Goal: Transaction & Acquisition: Purchase product/service

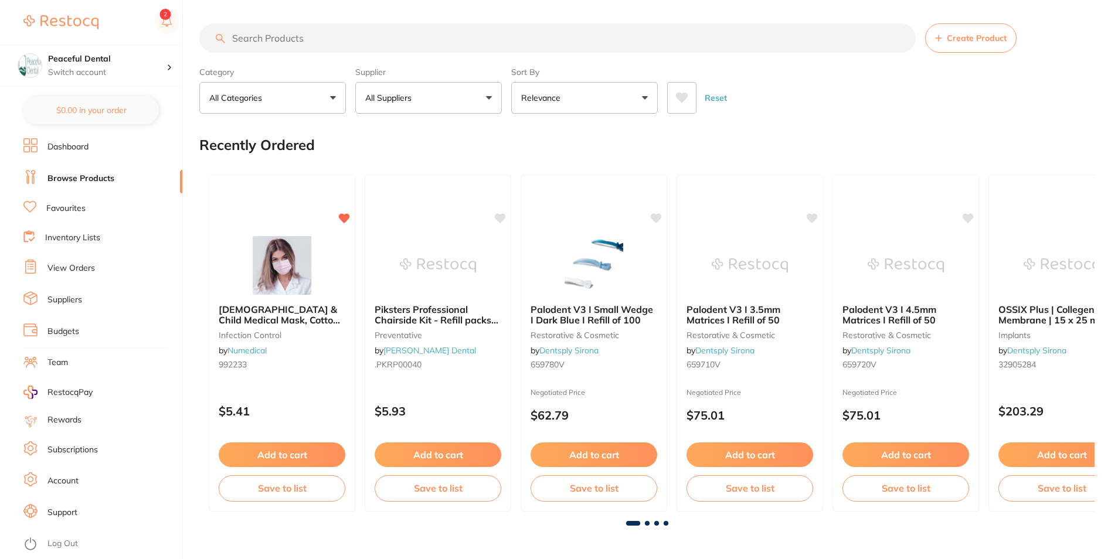
click at [413, 108] on button "All Suppliers" at bounding box center [428, 98] width 147 height 32
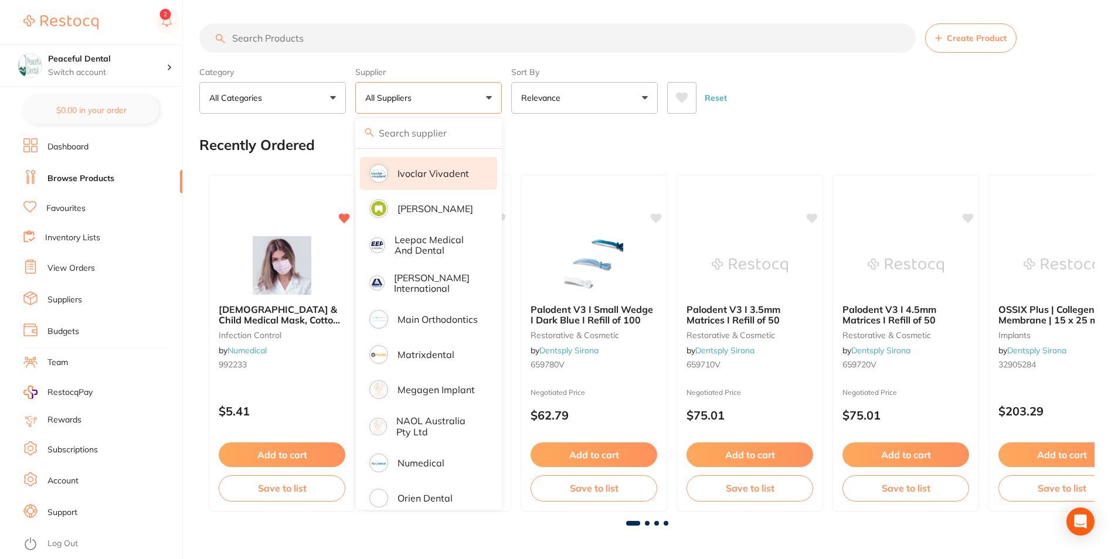
scroll to position [821, 0]
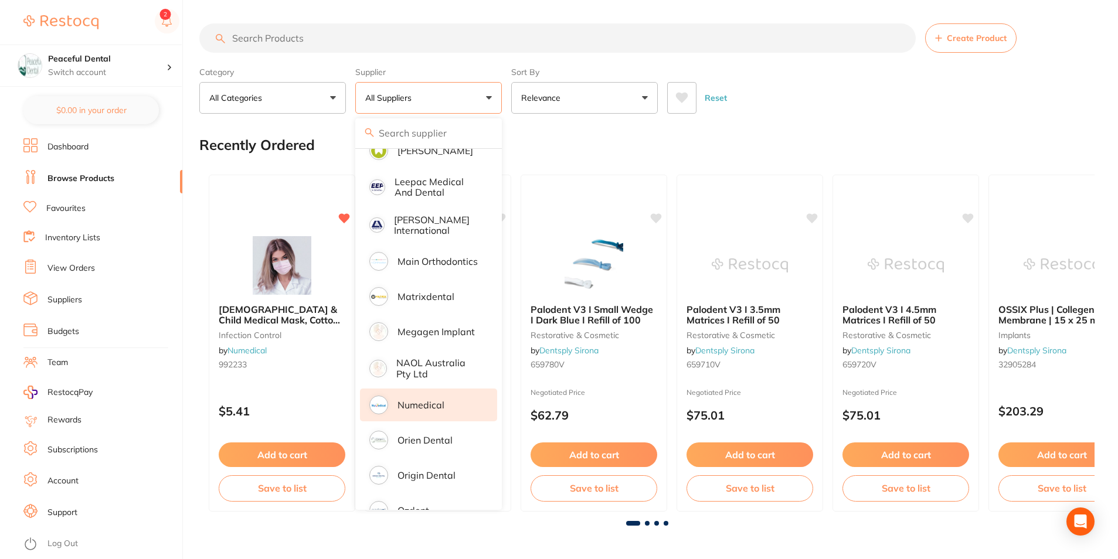
click at [432, 404] on li "Numedical" at bounding box center [428, 405] width 137 height 33
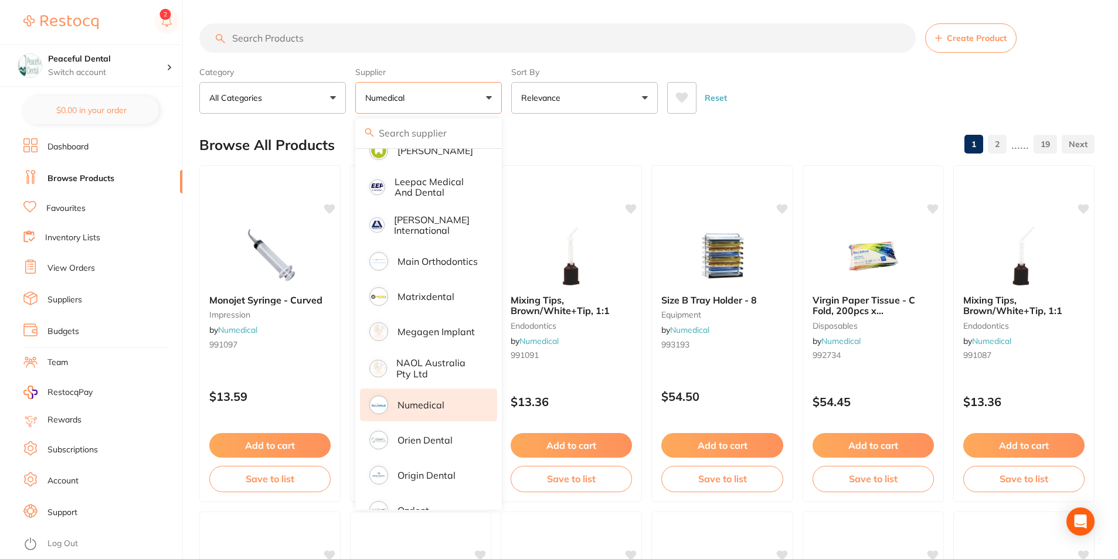
click at [410, 42] on input "search" at bounding box center [557, 37] width 716 height 29
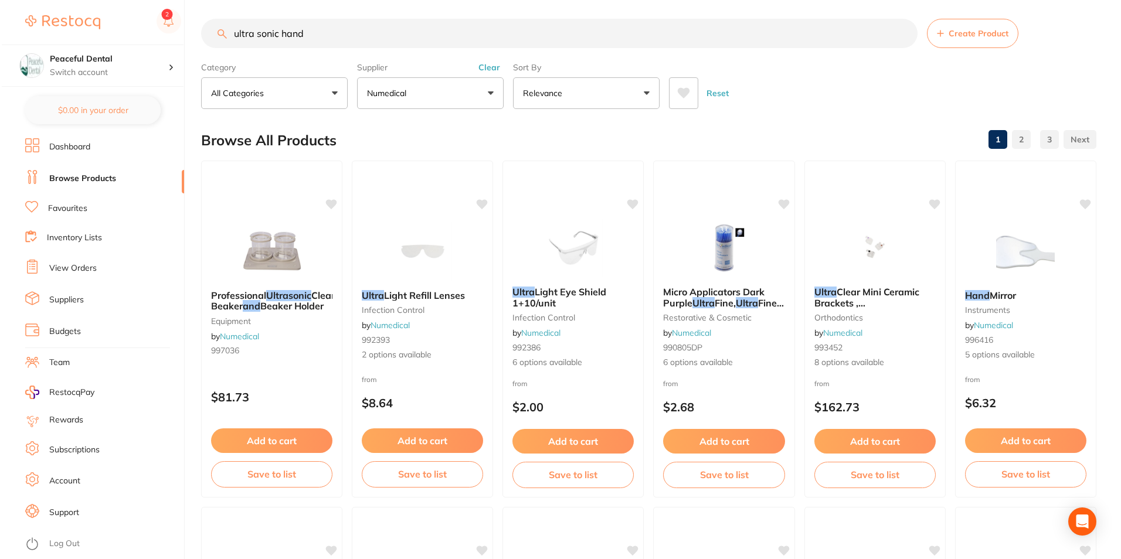
scroll to position [0, 0]
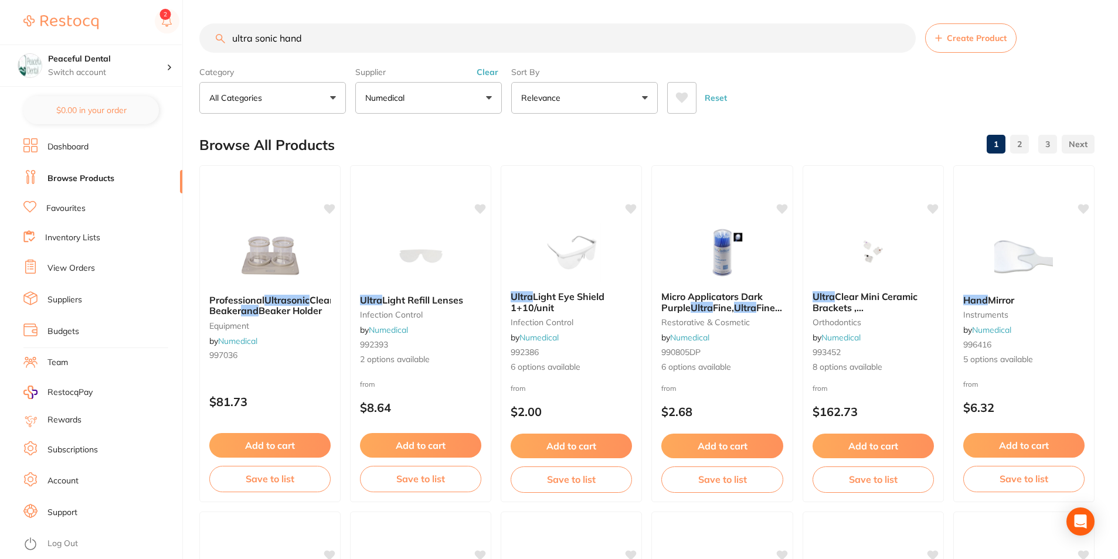
drag, startPoint x: 315, startPoint y: 35, endPoint x: 63, endPoint y: 23, distance: 252.3
click at [63, 24] on div "$3,661.56 Peaceful Dental Switch account Peaceful Dental $0.00 in your order Da…" at bounding box center [559, 279] width 1118 height 559
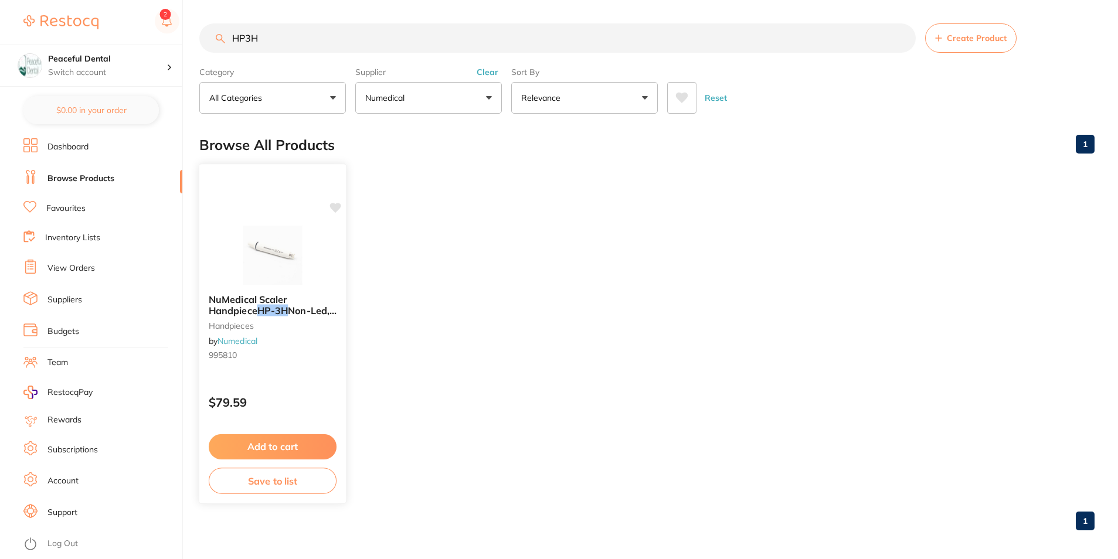
type input "HP3H"
click at [286, 310] on em "HP-3H" at bounding box center [272, 311] width 31 height 12
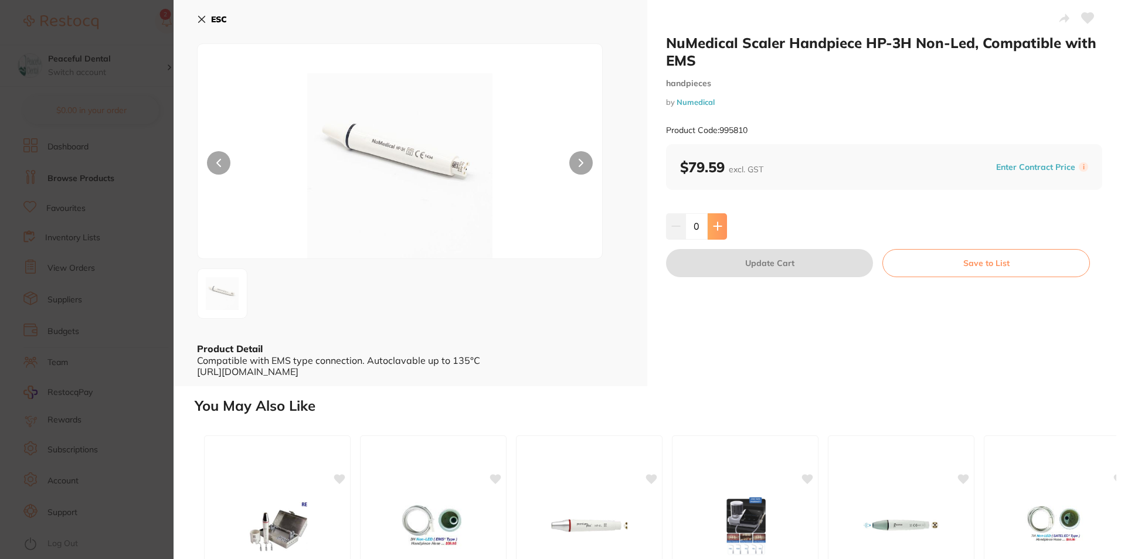
click at [716, 228] on icon at bounding box center [717, 227] width 8 height 8
click at [716, 227] on icon at bounding box center [717, 227] width 8 height 8
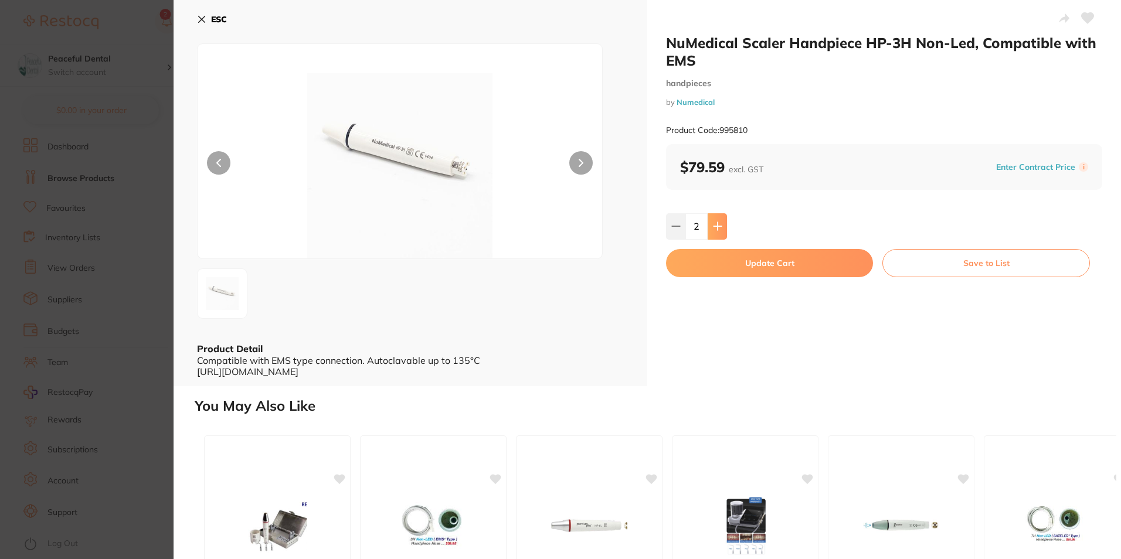
click at [716, 227] on icon at bounding box center [717, 227] width 8 height 8
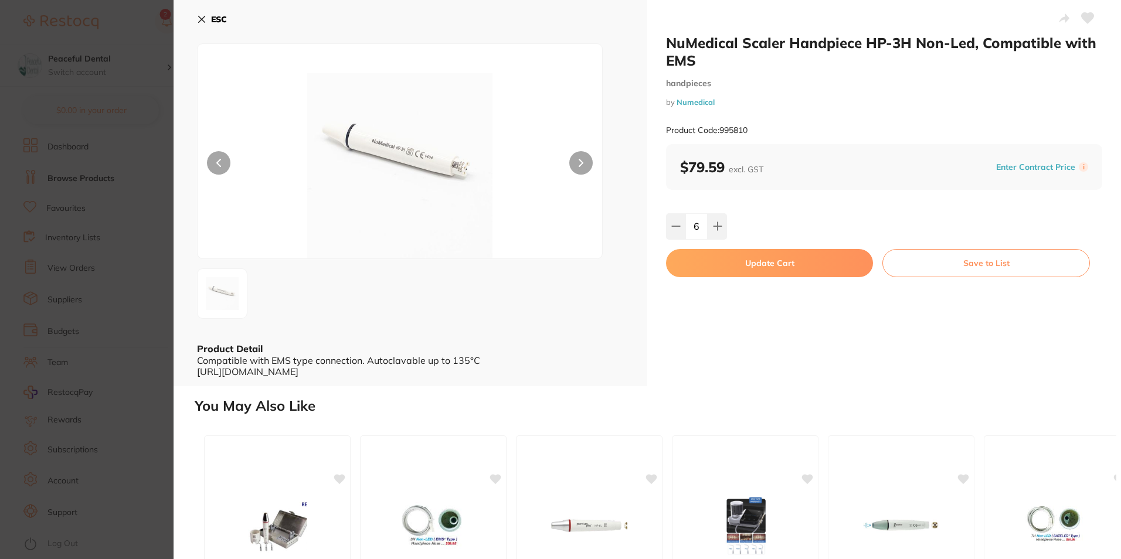
click at [765, 278] on div "NuMedical Scaler Handpiece HP-3H Non-Led, Compatible with EMS handpieces by Num…" at bounding box center [884, 193] width 474 height 386
type input "7"
click at [773, 262] on button "Update Cart" at bounding box center [769, 263] width 207 height 28
checkbox input "false"
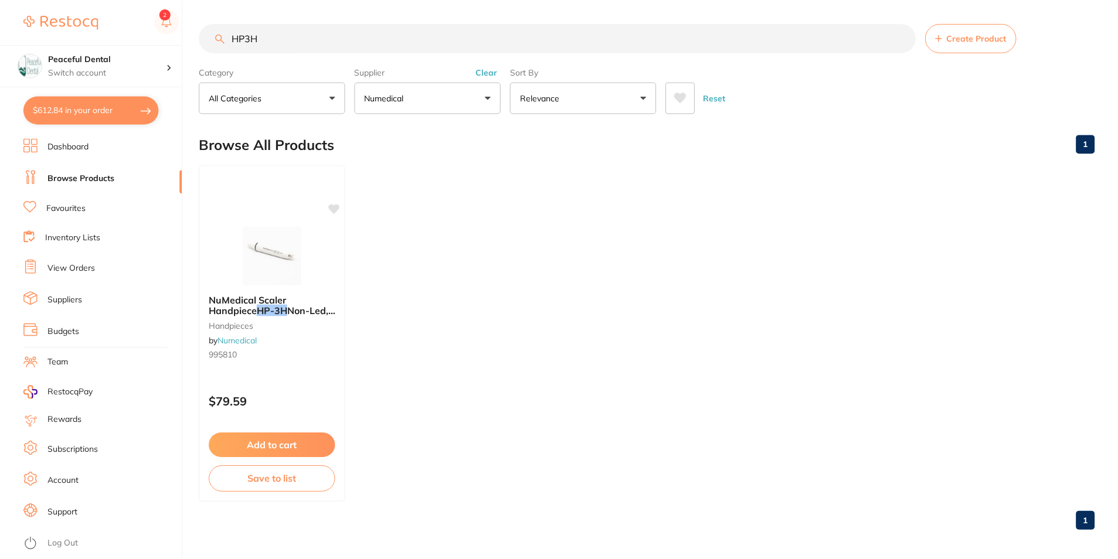
scroll to position [1, 0]
drag, startPoint x: 327, startPoint y: 34, endPoint x: 145, endPoint y: 33, distance: 182.3
click at [145, 33] on div "$612.84 Peaceful Dental Switch account Peaceful Dental $612.84 in your order Da…" at bounding box center [559, 278] width 1118 height 559
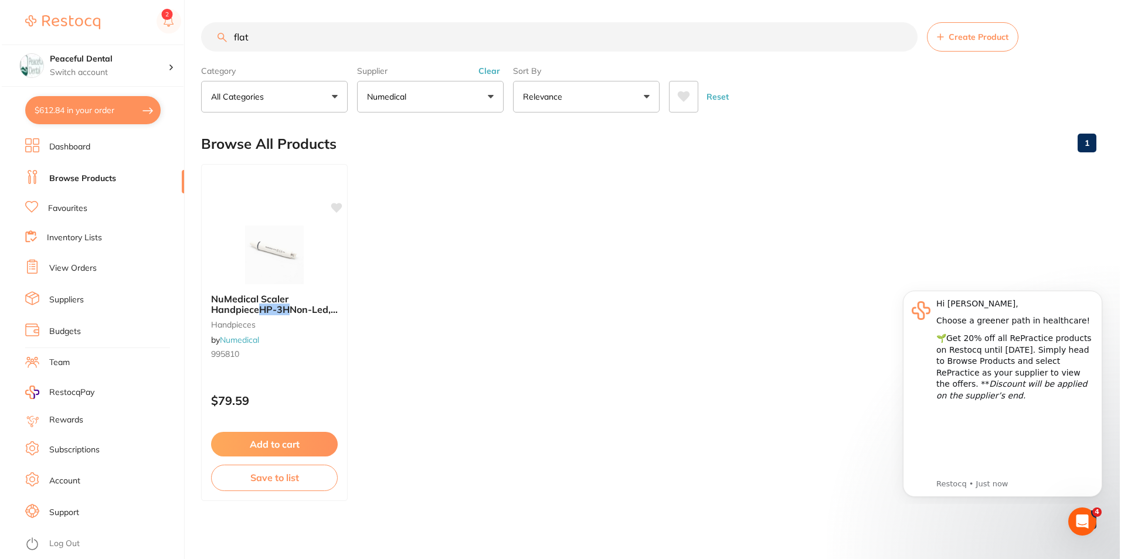
scroll to position [0, 0]
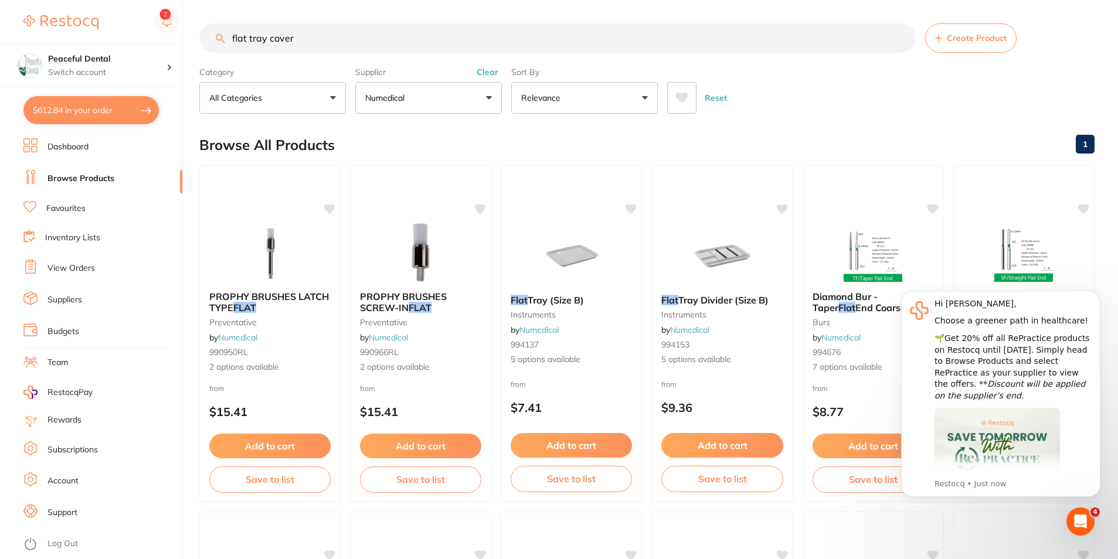
type input "flat tray cover"
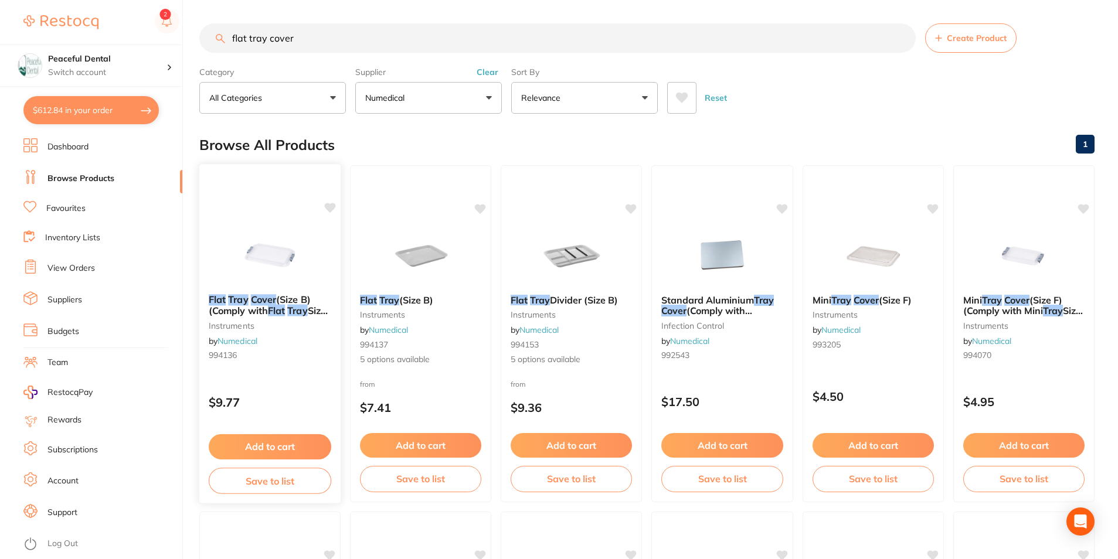
click at [278, 313] on em "Flat" at bounding box center [276, 311] width 17 height 12
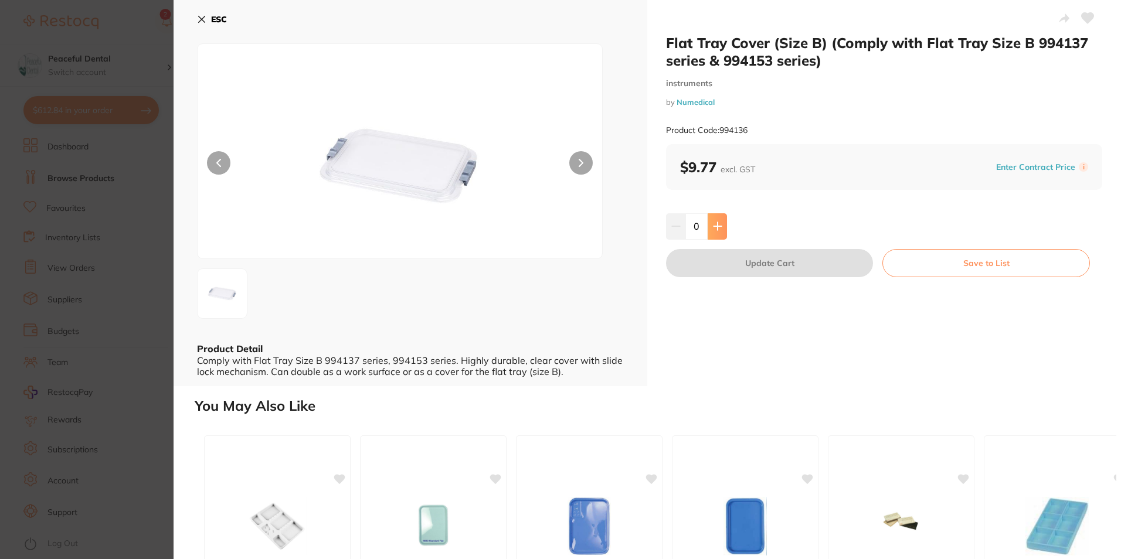
click at [715, 229] on icon at bounding box center [717, 226] width 9 height 9
click at [716, 229] on icon at bounding box center [717, 227] width 8 height 8
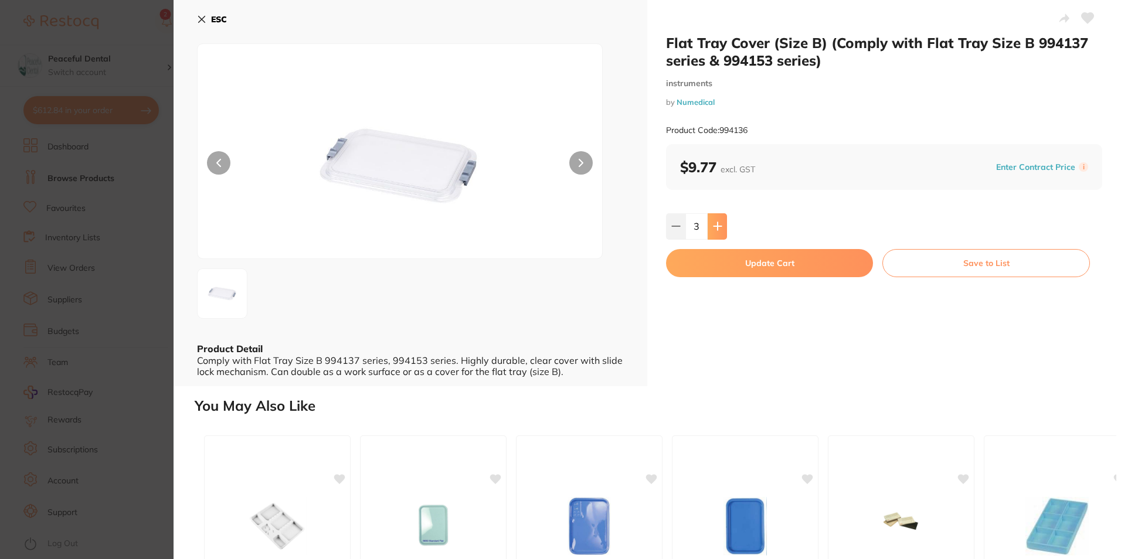
click at [716, 229] on icon at bounding box center [717, 227] width 8 height 8
click at [671, 228] on icon at bounding box center [675, 226] width 9 height 9
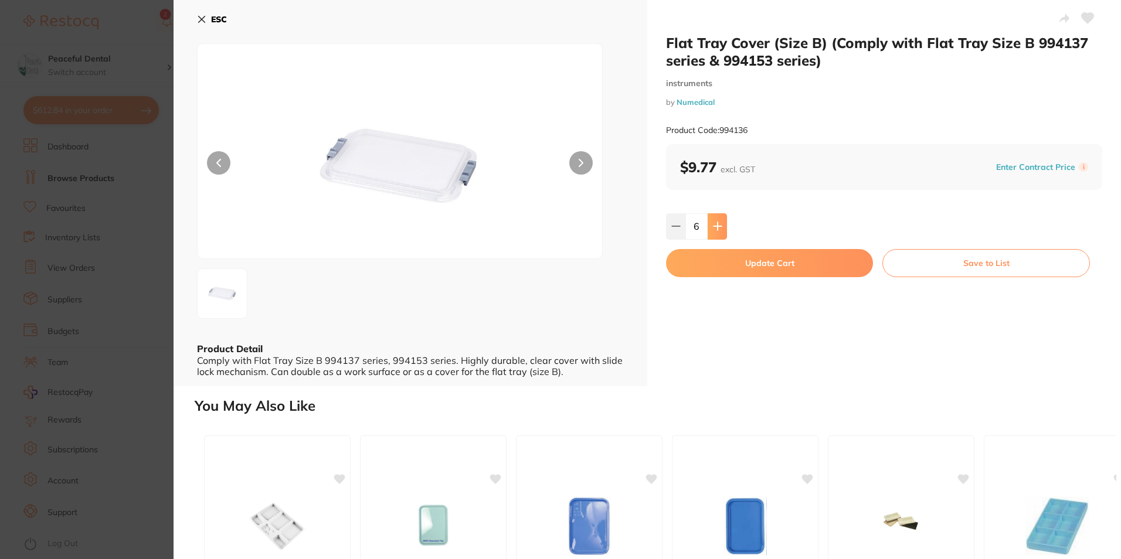
click at [723, 225] on button at bounding box center [717, 226] width 19 height 26
click at [725, 229] on button at bounding box center [717, 226] width 19 height 26
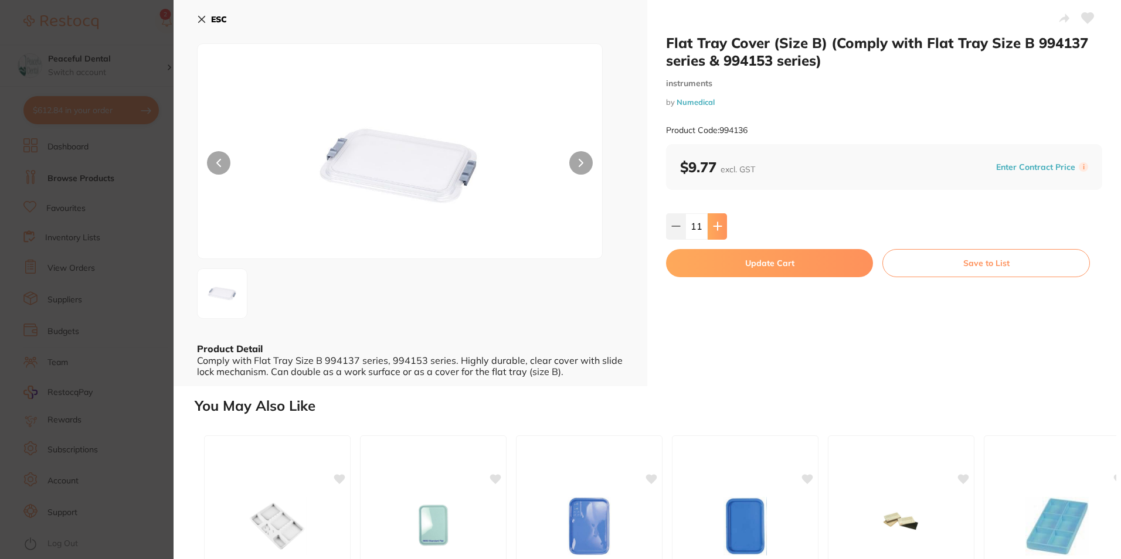
click at [725, 229] on button at bounding box center [717, 226] width 19 height 26
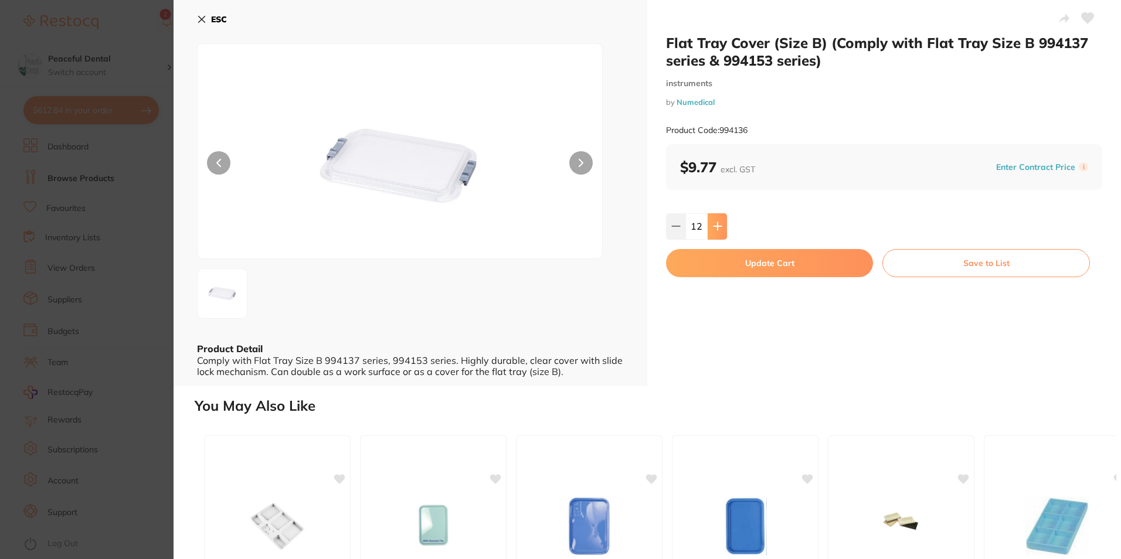
click at [725, 229] on button at bounding box center [717, 226] width 19 height 26
click at [724, 230] on button at bounding box center [717, 226] width 19 height 26
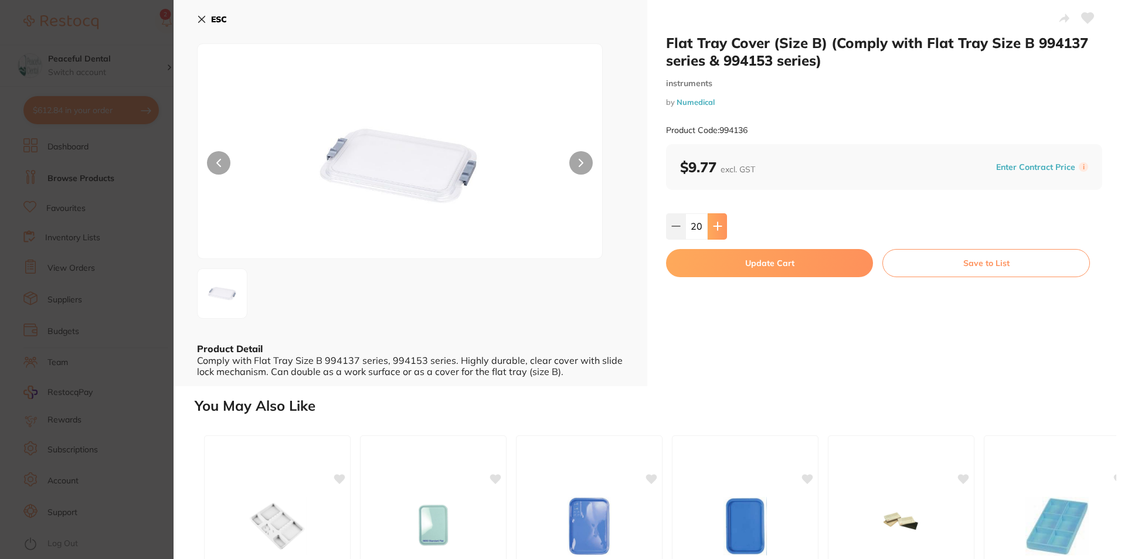
click at [724, 230] on button at bounding box center [717, 226] width 19 height 26
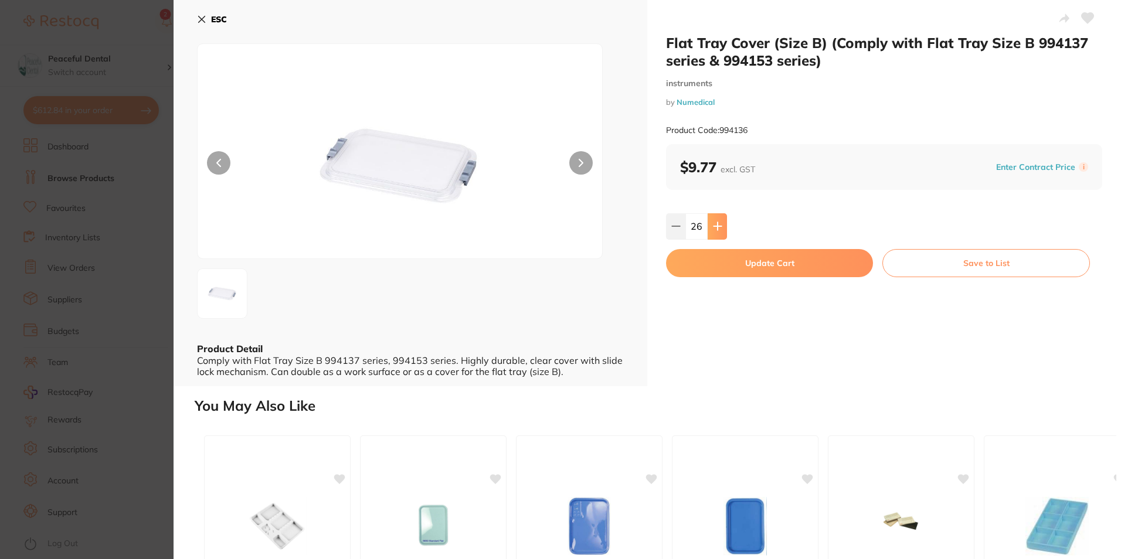
click at [724, 230] on button at bounding box center [717, 226] width 19 height 26
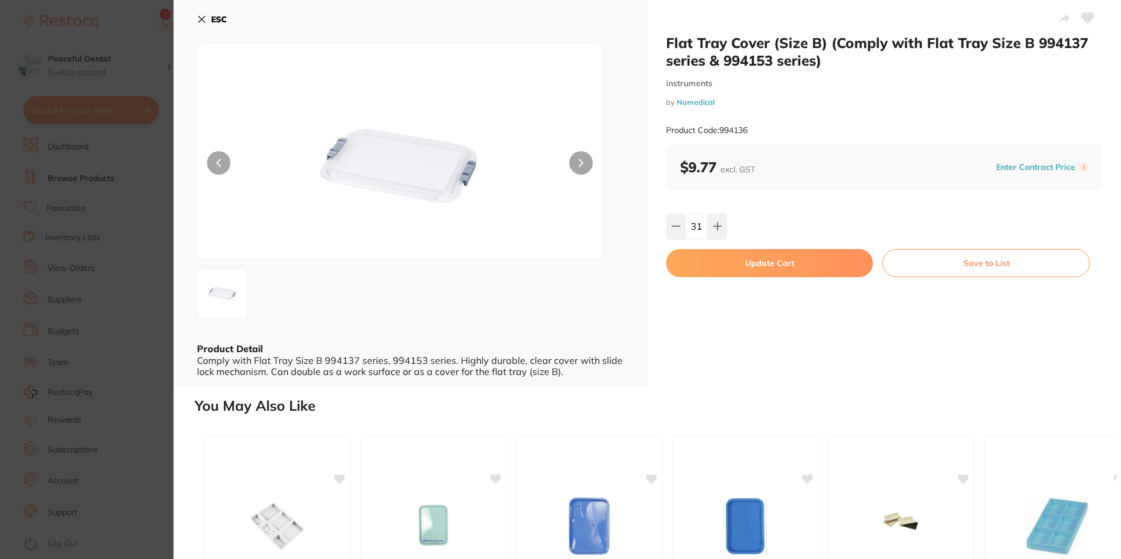
click at [679, 230] on button at bounding box center [675, 226] width 19 height 26
type input "30"
click at [729, 265] on button "Update Cart" at bounding box center [769, 263] width 207 height 28
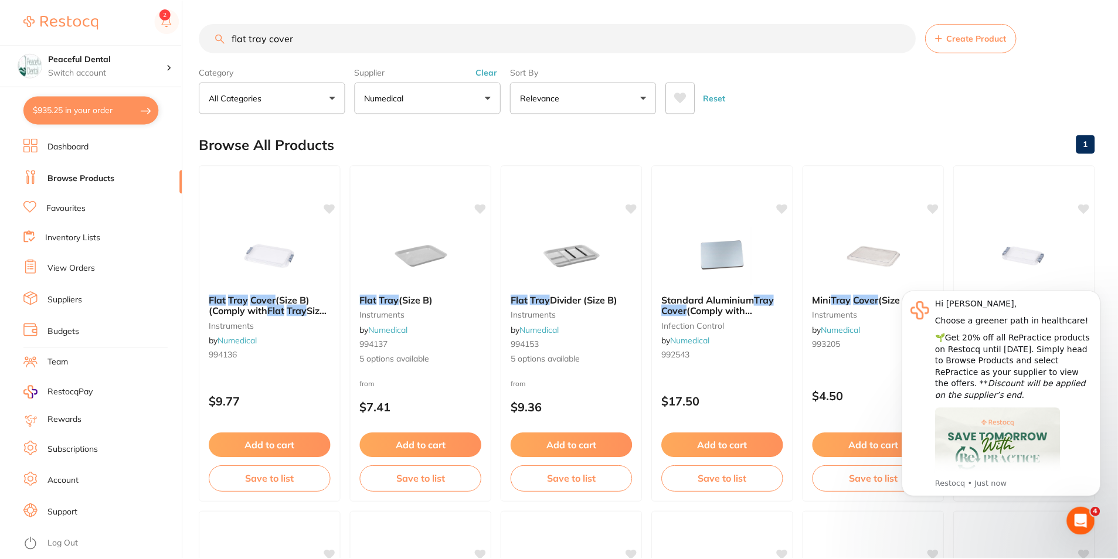
scroll to position [1, 0]
click at [57, 112] on button "$935.25 in your order" at bounding box center [90, 110] width 135 height 28
checkbox input "true"
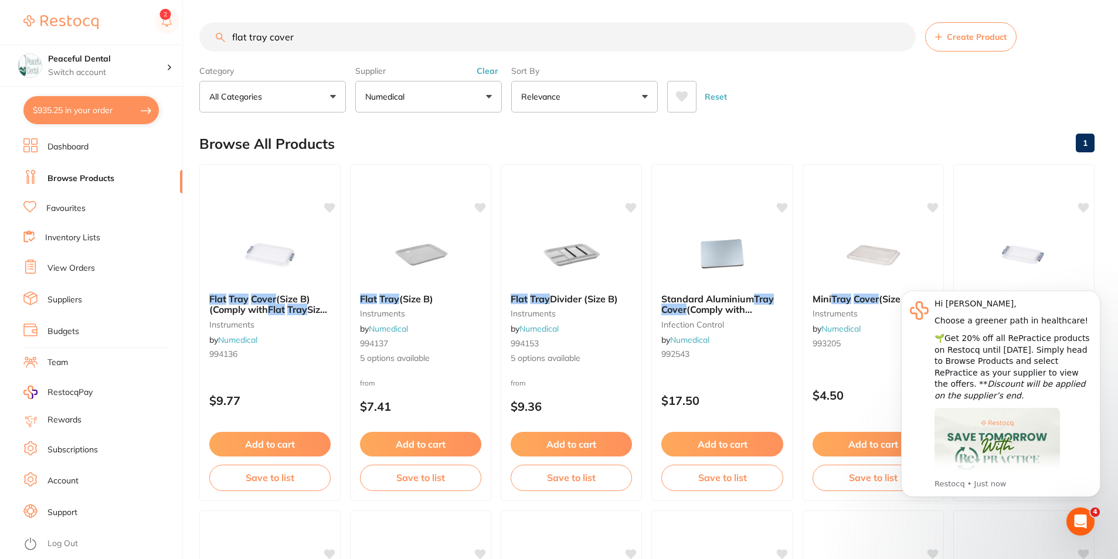
checkbox input "true"
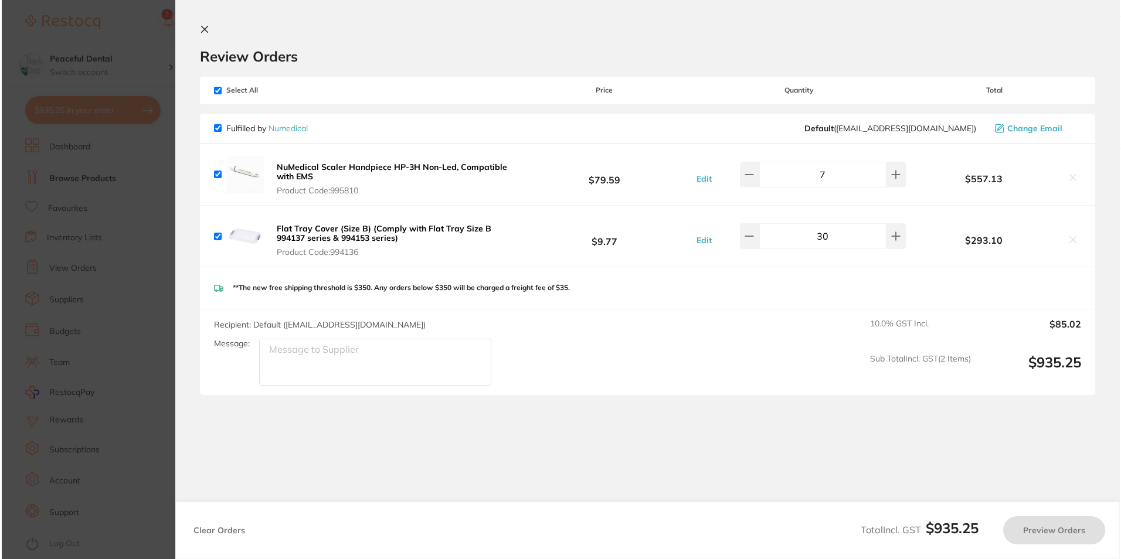
scroll to position [0, 0]
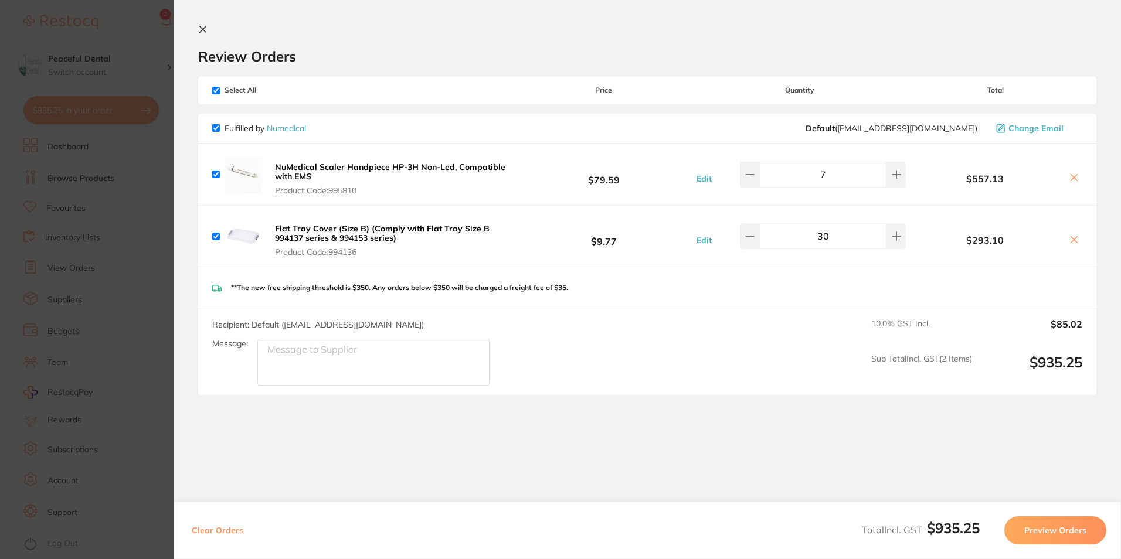
click at [56, 293] on section "Update RRP Set your pre negotiated price for this item. Item Agreed RRP (excl. …" at bounding box center [560, 279] width 1121 height 559
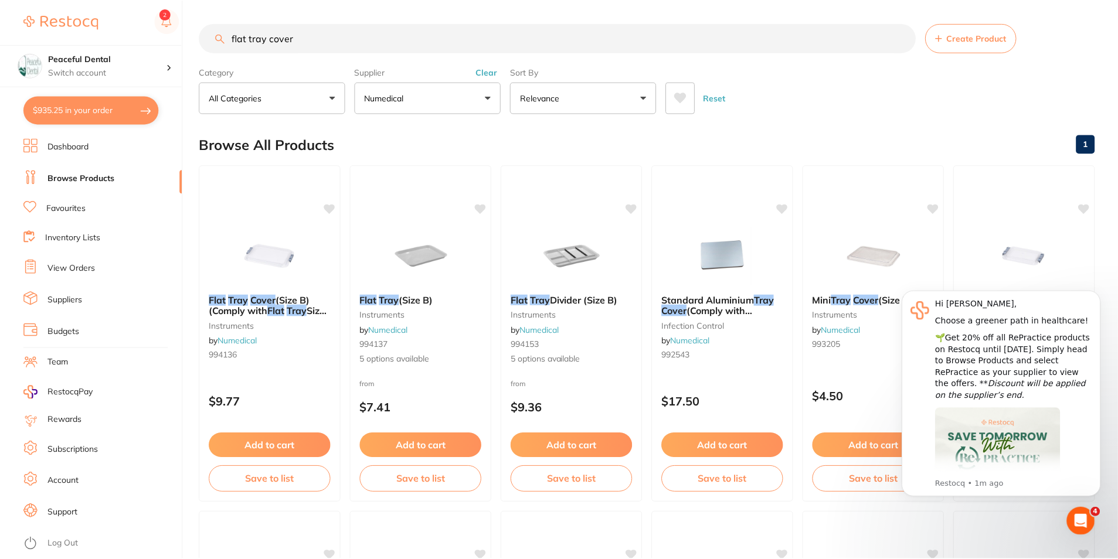
scroll to position [1, 0]
click at [134, 114] on button "$935.25 in your order" at bounding box center [90, 110] width 135 height 28
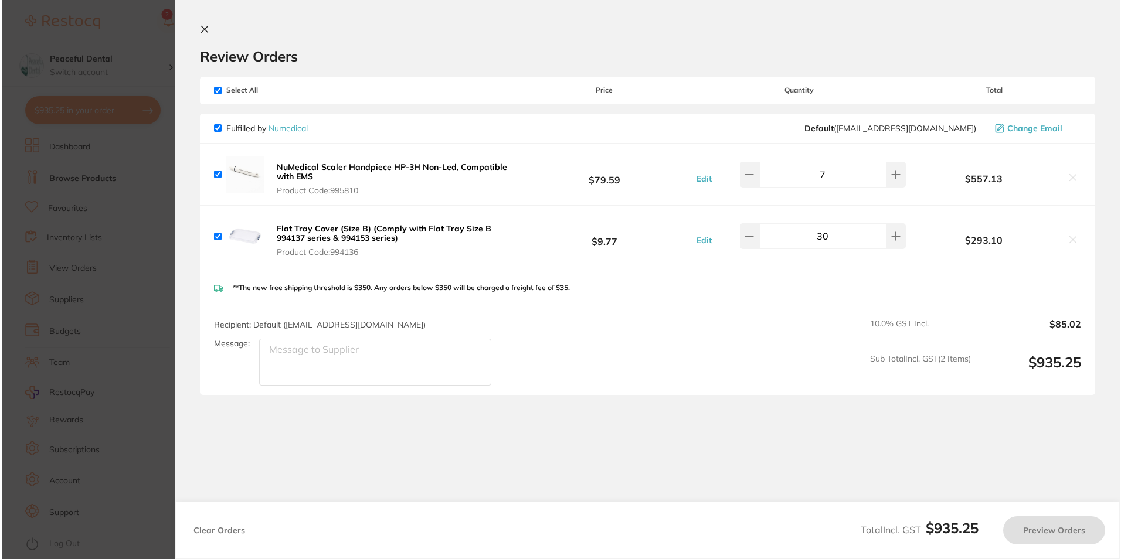
scroll to position [0, 0]
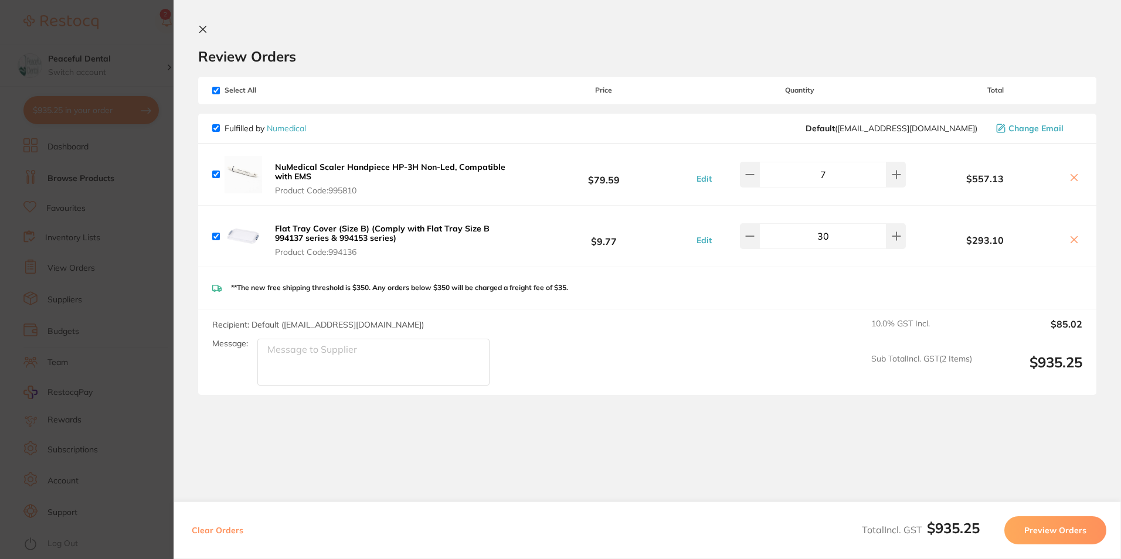
click at [85, 205] on section "Update RRP Set your pre negotiated price for this item. Item Agreed RRP (excl. …" at bounding box center [560, 279] width 1121 height 559
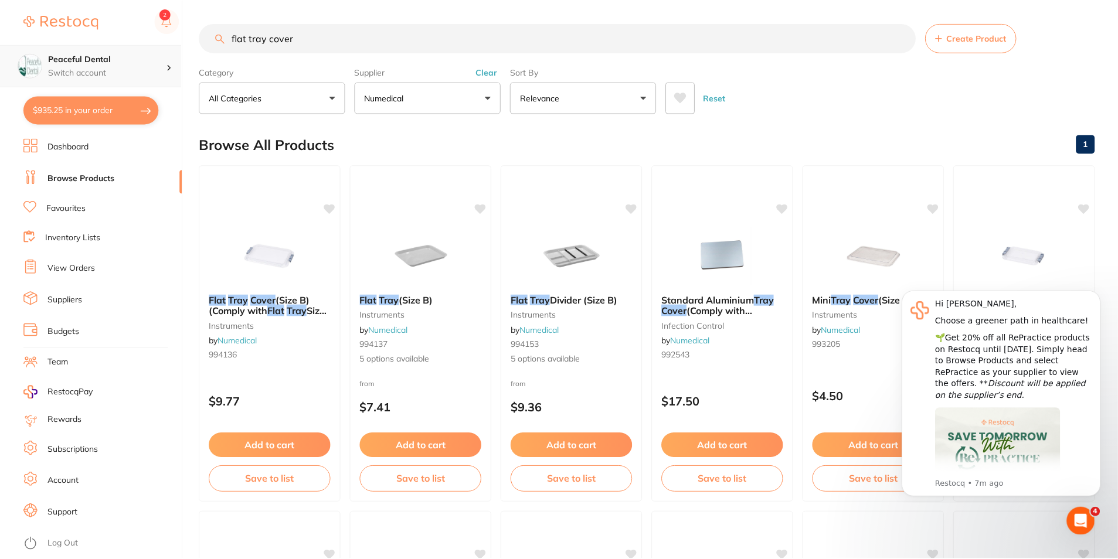
scroll to position [1, 0]
click at [492, 97] on button "Numedical" at bounding box center [428, 97] width 147 height 32
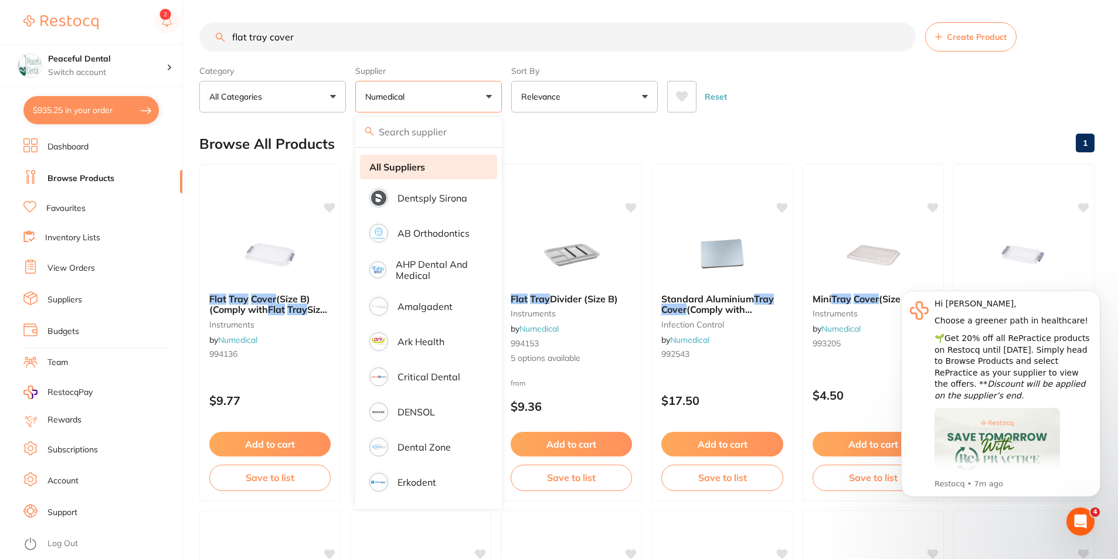
click at [385, 176] on li "All Suppliers" at bounding box center [428, 167] width 137 height 25
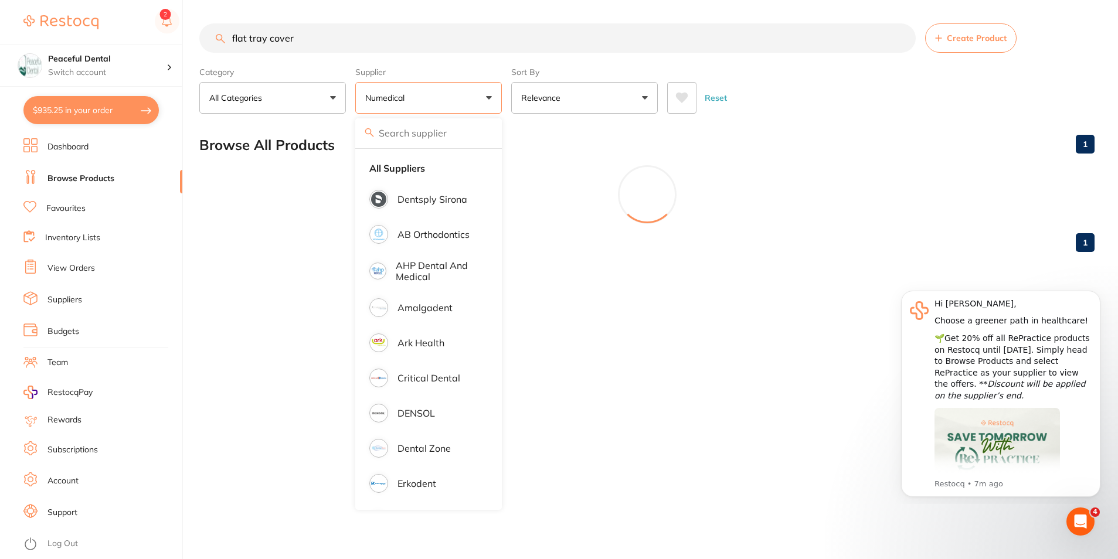
scroll to position [0, 0]
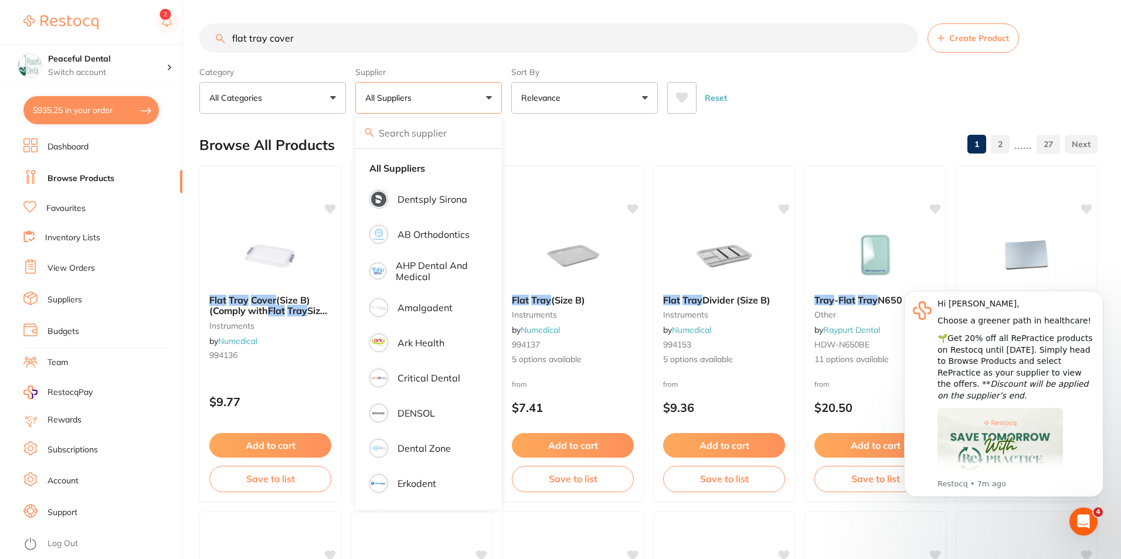
drag, startPoint x: 245, startPoint y: 39, endPoint x: 121, endPoint y: 31, distance: 123.9
click at [121, 31] on div "$935.25 Peaceful Dental Switch account Peaceful Dental $935.25 in your order Da…" at bounding box center [560, 279] width 1121 height 559
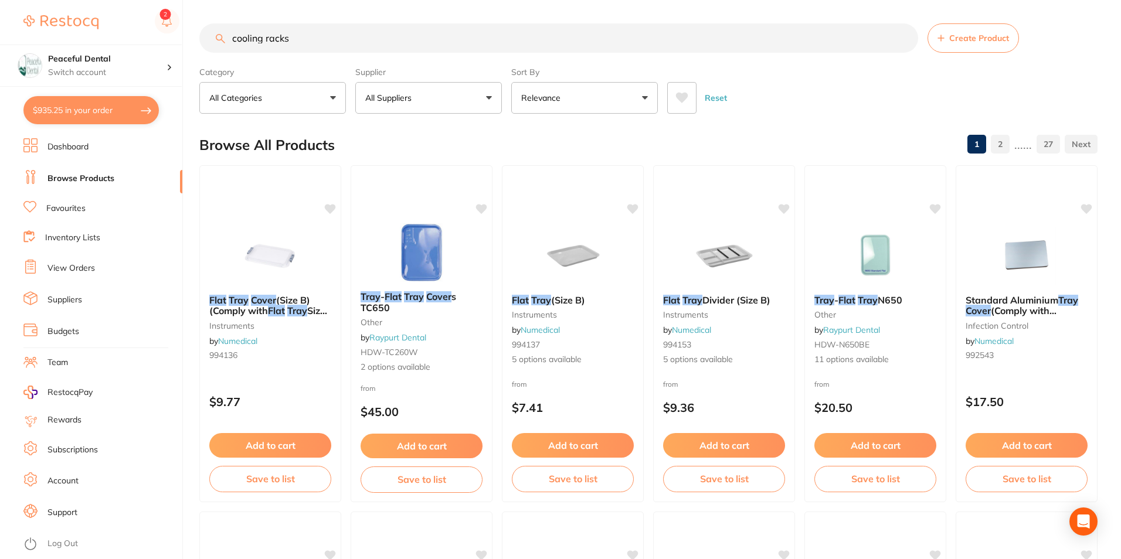
type input "cooling racks"
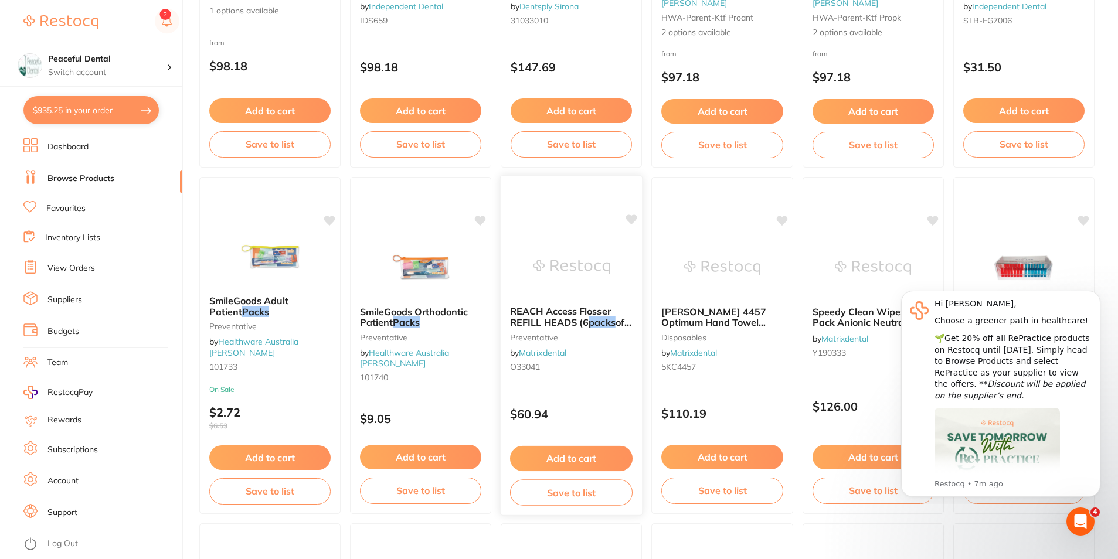
scroll to position [352, 0]
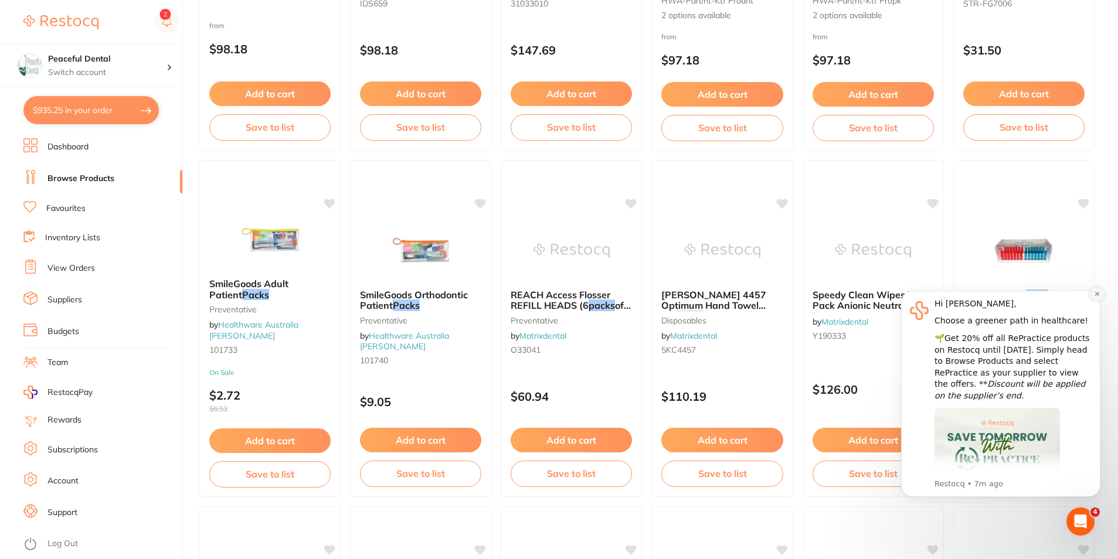
click at [1098, 295] on icon "Dismiss notification" at bounding box center [1096, 294] width 4 height 4
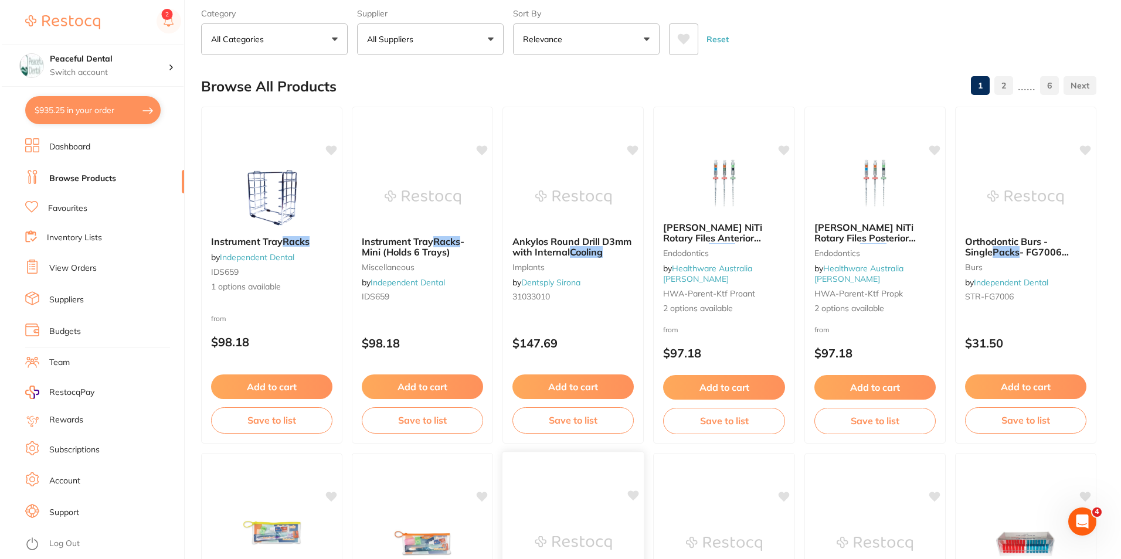
scroll to position [0, 0]
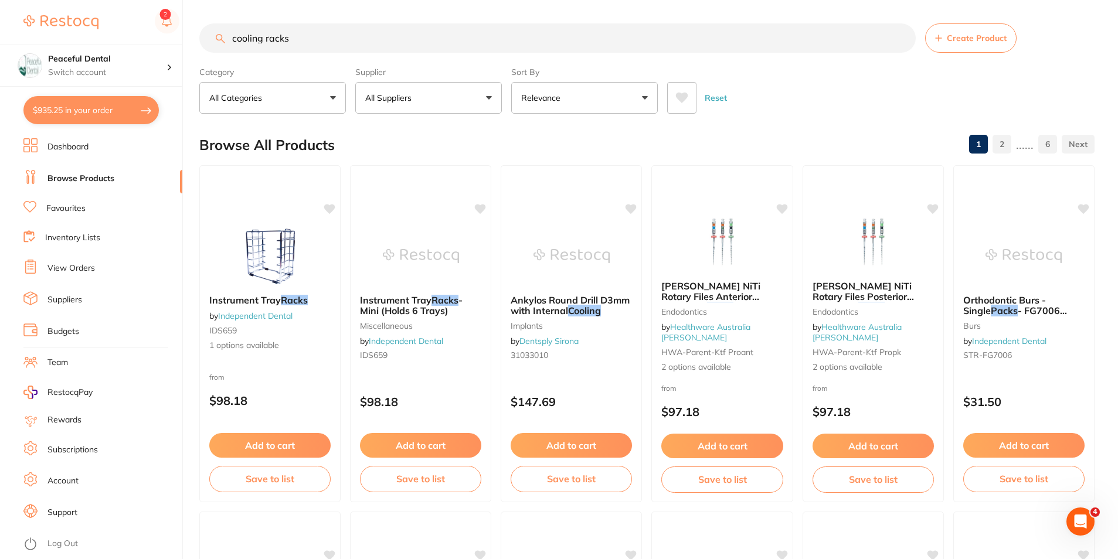
drag, startPoint x: 78, startPoint y: 113, endPoint x: 790, endPoint y: 220, distance: 719.8
click at [79, 113] on button "$935.25 in your order" at bounding box center [90, 110] width 135 height 28
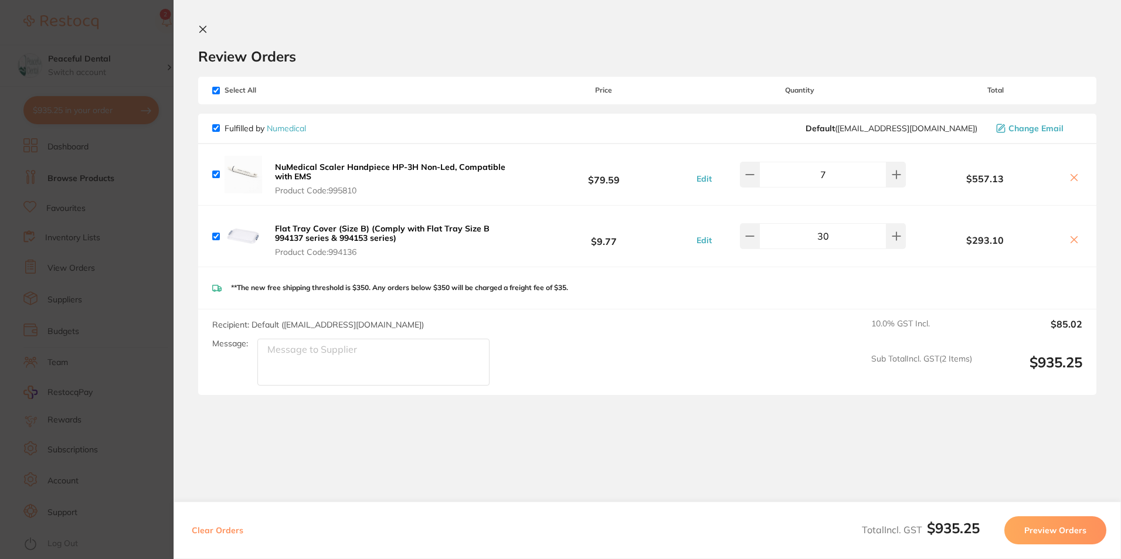
click at [78, 317] on section "Update RRP Set your pre negotiated price for this item. Item Agreed RRP (excl. …" at bounding box center [560, 279] width 1121 height 559
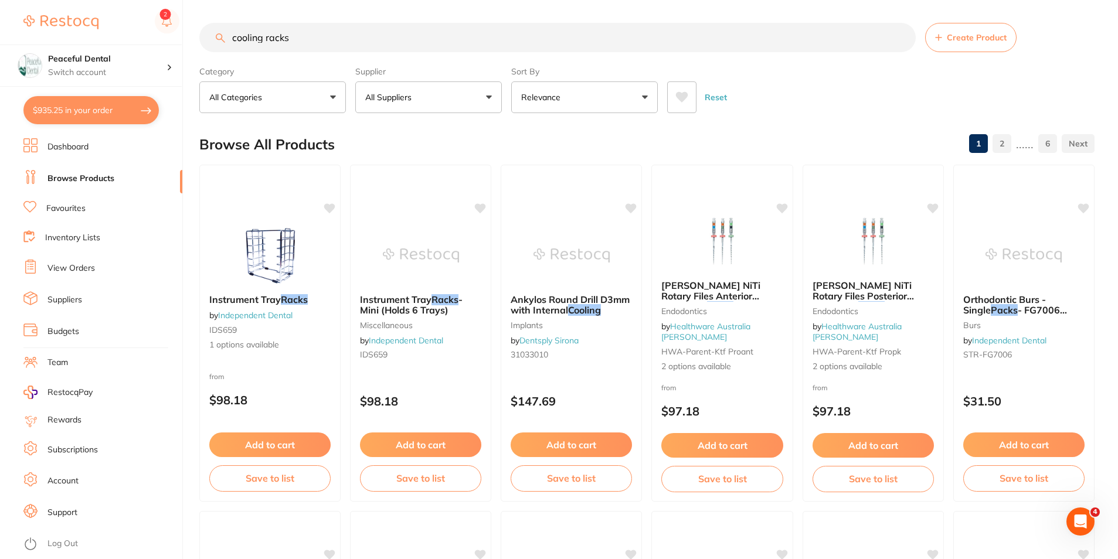
click at [125, 117] on button "$935.25 in your order" at bounding box center [90, 110] width 135 height 28
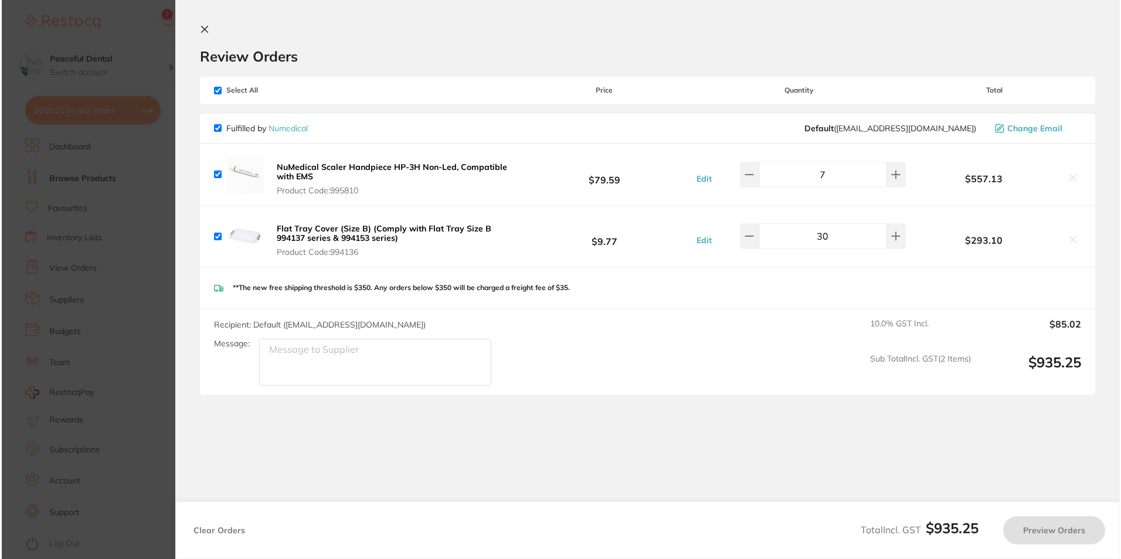
scroll to position [0, 0]
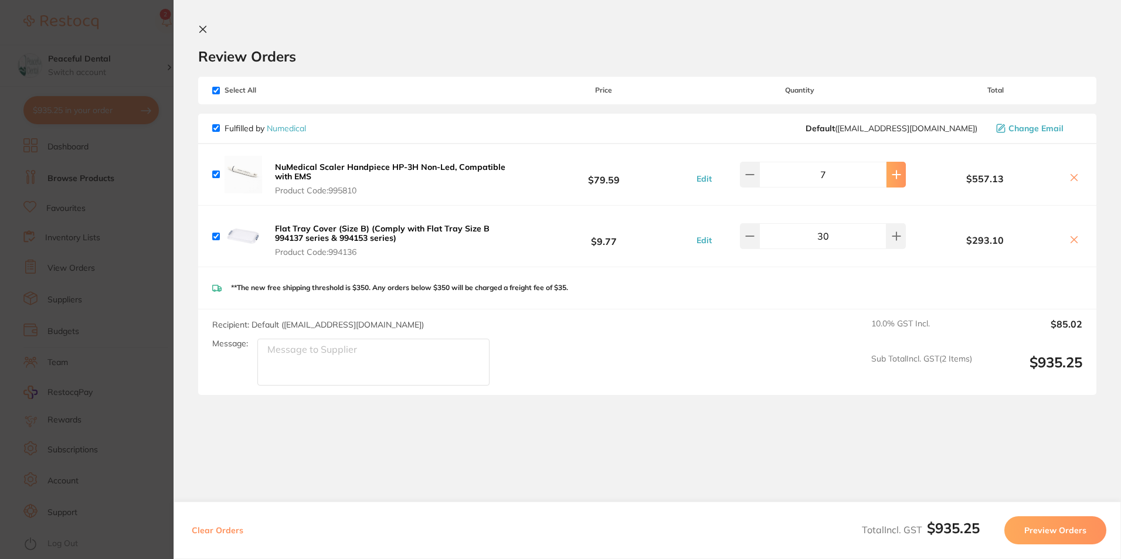
click at [893, 171] on icon at bounding box center [896, 174] width 9 height 9
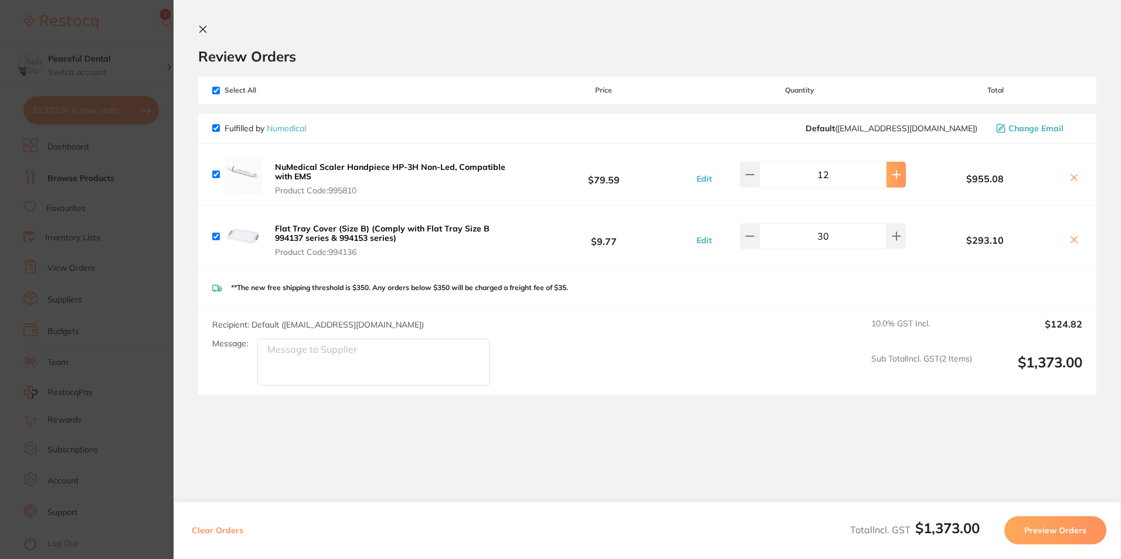
click at [893, 171] on icon at bounding box center [896, 174] width 9 height 9
type input "15"
